Goal: Information Seeking & Learning: Learn about a topic

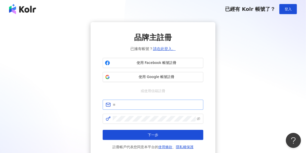
click at [149, 101] on span at bounding box center [153, 105] width 101 height 10
type input "**********"
click at [127, 123] on span at bounding box center [153, 119] width 101 height 10
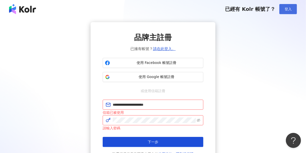
click at [289, 7] on span "登入" at bounding box center [288, 9] width 7 height 4
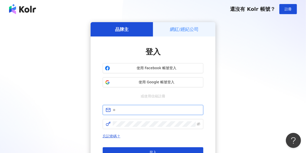
click at [130, 110] on input "text" at bounding box center [157, 110] width 88 height 6
type input "**********"
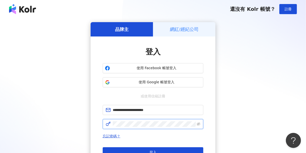
click button "登入" at bounding box center [153, 152] width 101 height 10
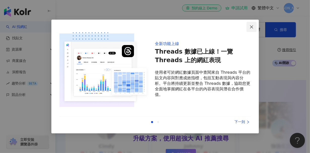
click at [251, 26] on icon "close" at bounding box center [251, 26] width 3 height 3
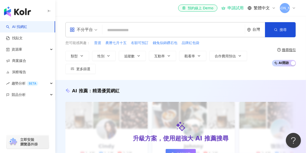
click at [151, 30] on input "search" at bounding box center [174, 30] width 139 height 10
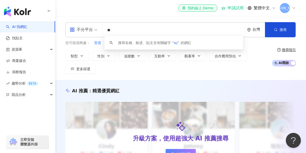
type input "*"
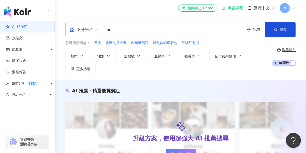
type input "**"
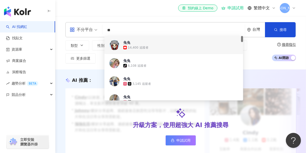
click at [189, 46] on div "14,400 追蹤者" at bounding box center [180, 47] width 115 height 5
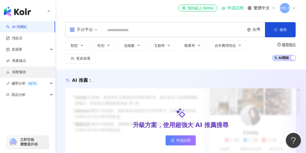
click at [24, 70] on link "洞察報告" at bounding box center [16, 72] width 20 height 5
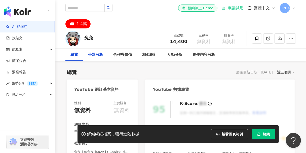
click at [94, 53] on div "受眾分析" at bounding box center [95, 55] width 15 height 6
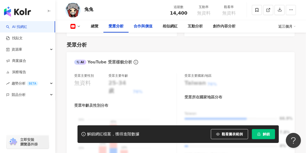
click at [140, 26] on div "合作與價值" at bounding box center [143, 26] width 19 height 6
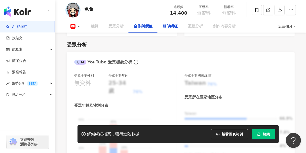
scroll to position [580, 0]
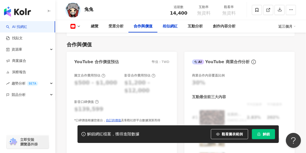
click at [169, 28] on div "相似網紅" at bounding box center [170, 26] width 15 height 6
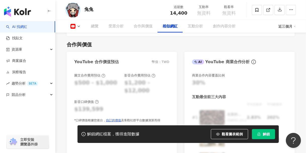
scroll to position [723, 0]
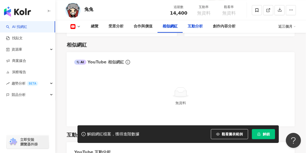
click at [197, 27] on div "互動分析" at bounding box center [195, 26] width 15 height 6
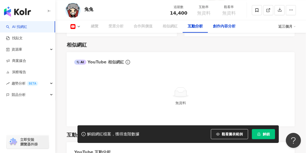
scroll to position [813, 0]
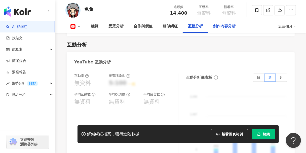
click at [220, 26] on div "創作內容分析" at bounding box center [224, 26] width 23 height 6
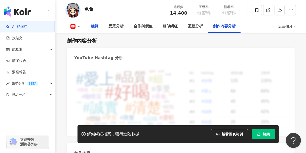
click at [98, 27] on div "總覽" at bounding box center [95, 26] width 8 height 6
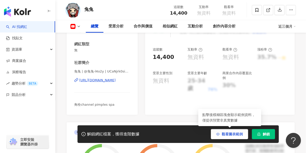
scroll to position [81, 0]
click at [237, 136] on span "觀看圖表範例" at bounding box center [232, 134] width 21 height 4
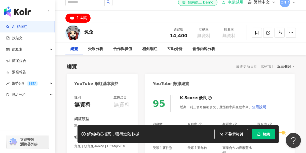
scroll to position [6, 0]
click at [94, 51] on div "受眾分析" at bounding box center [95, 49] width 15 height 6
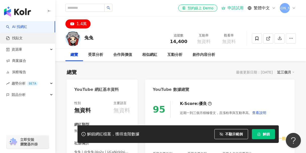
click at [23, 39] on link "找貼文" at bounding box center [14, 38] width 17 height 5
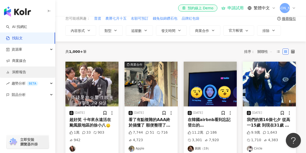
scroll to position [25, 0]
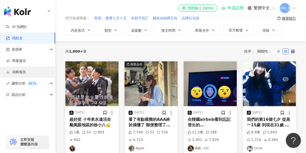
click at [17, 71] on link "洞察報告" at bounding box center [16, 72] width 20 height 5
